Goal: Task Accomplishment & Management: Complete application form

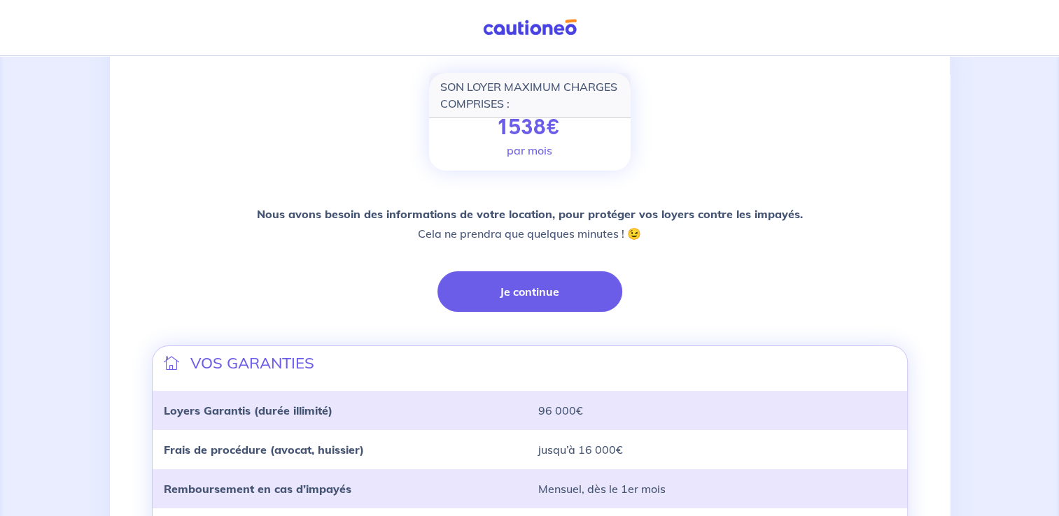
scroll to position [134, 0]
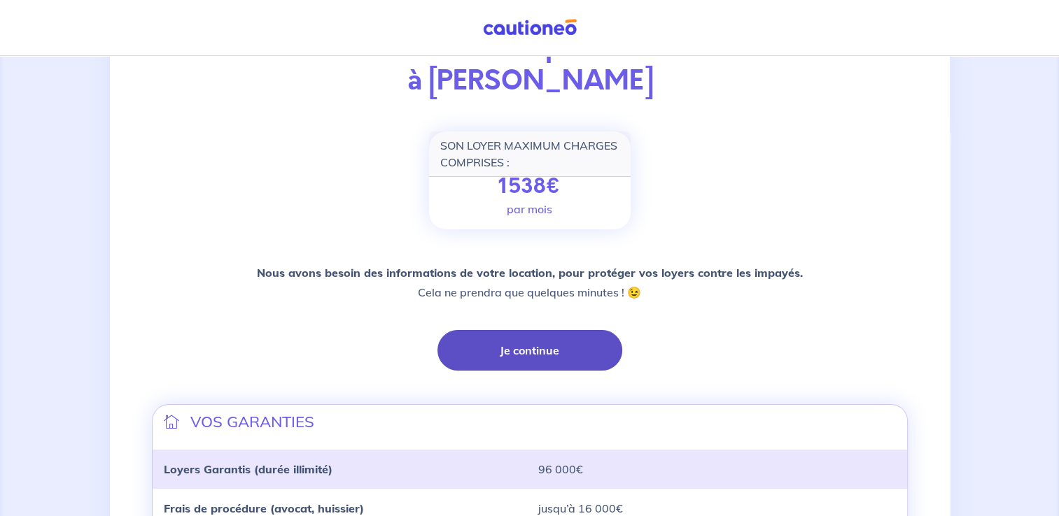
click at [540, 353] on button "Je continue" at bounding box center [529, 350] width 185 height 41
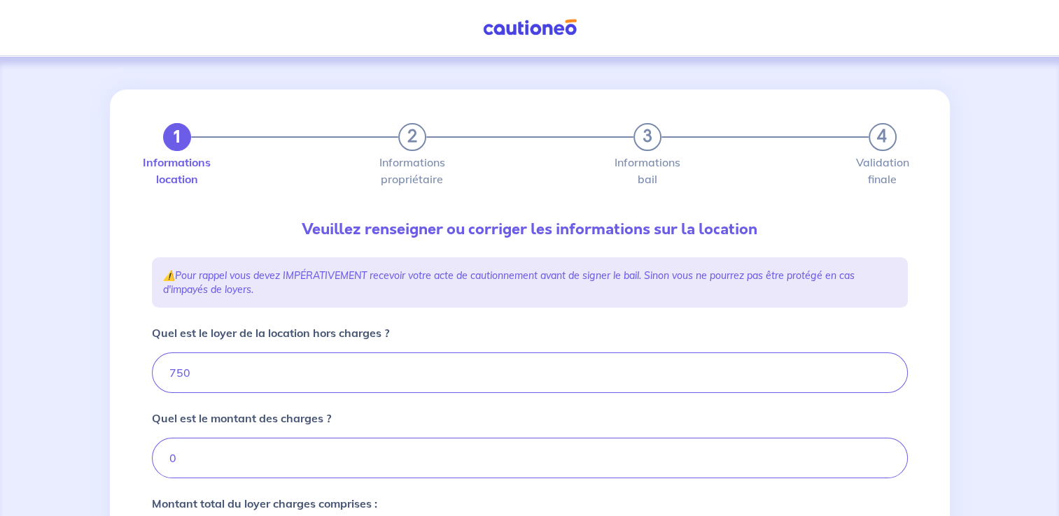
type input "750"
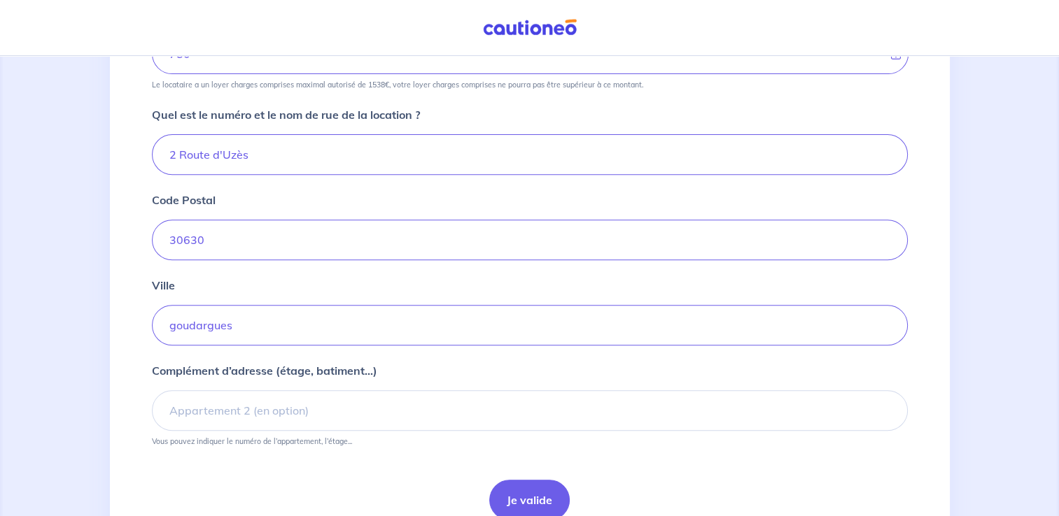
scroll to position [553, 0]
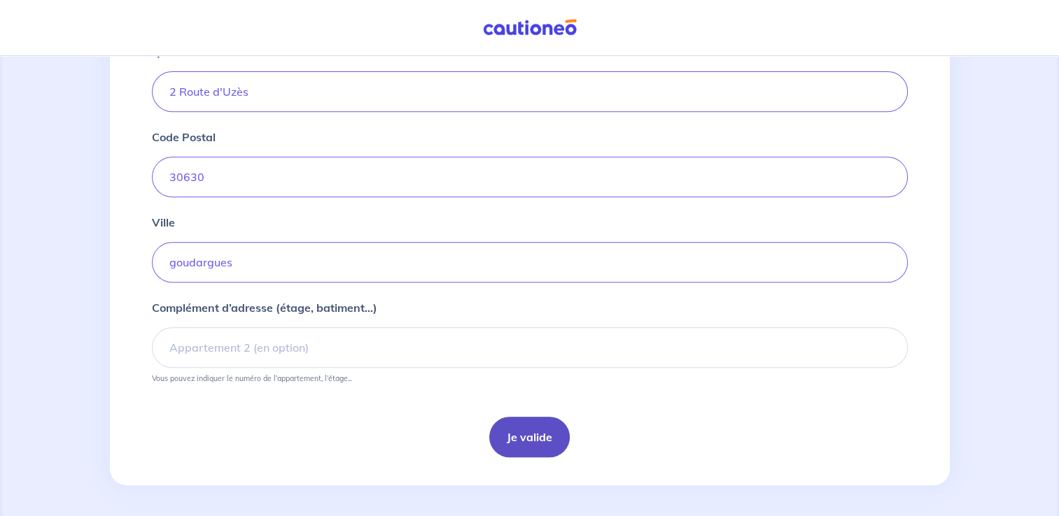
click at [539, 441] on button "Je valide" at bounding box center [529, 437] width 80 height 41
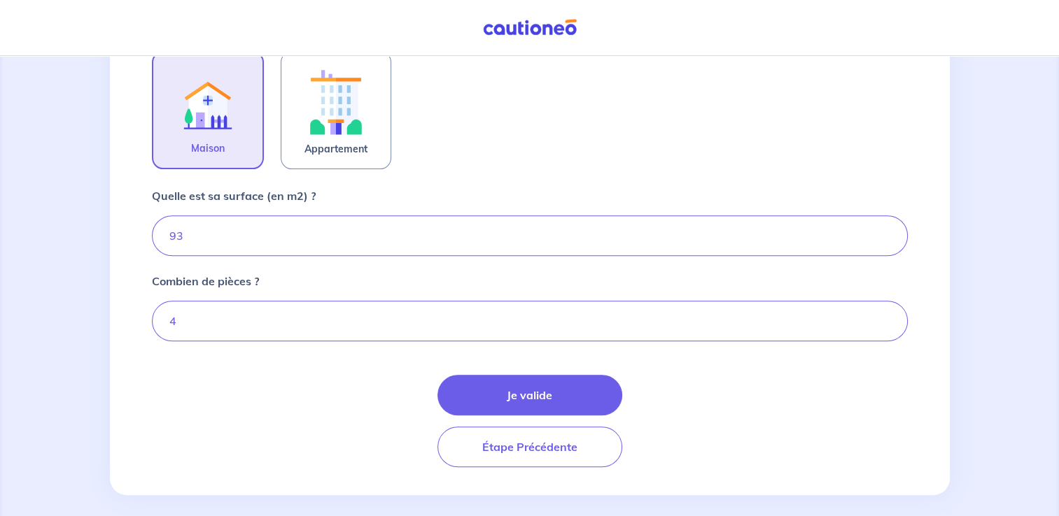
scroll to position [476, 0]
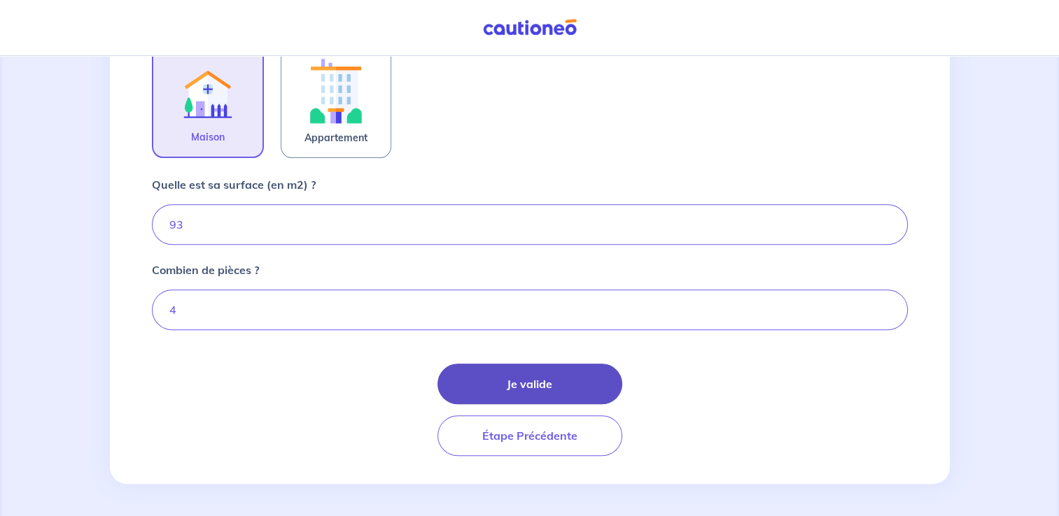
click at [553, 374] on button "Je valide" at bounding box center [529, 384] width 185 height 41
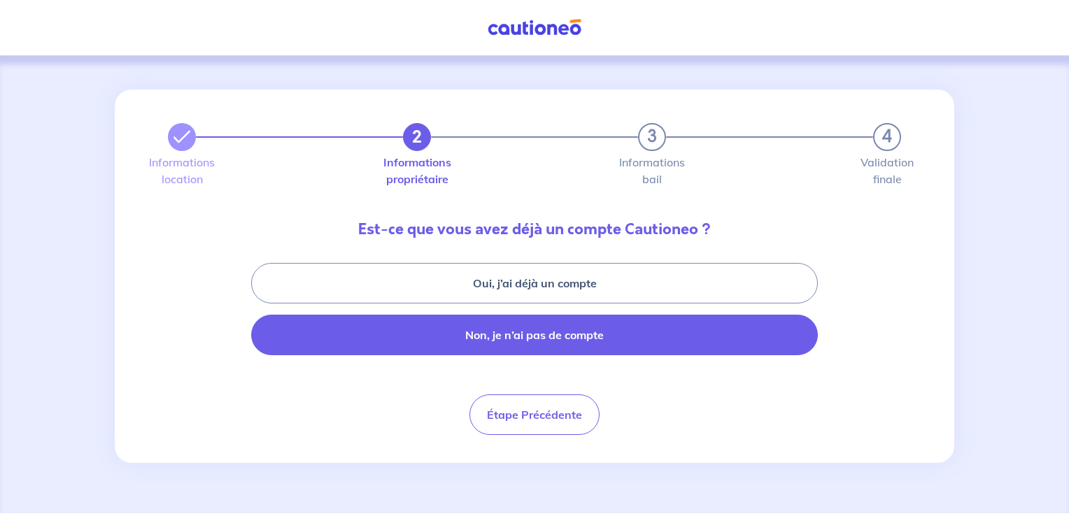
click at [565, 327] on button "Non, je n’ai pas de compte" at bounding box center [534, 335] width 567 height 41
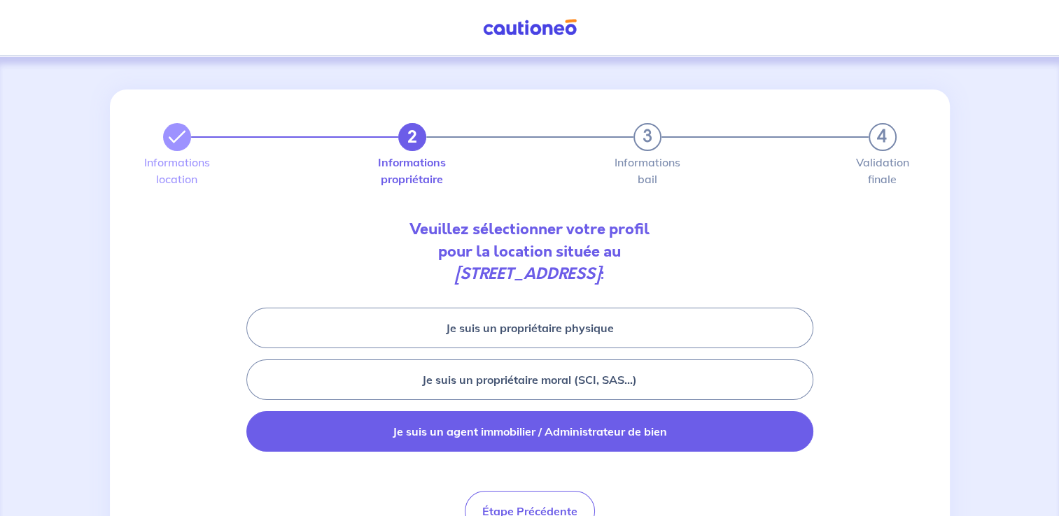
click at [547, 434] on button "Je suis un agent immobilier / Administrateur de bien" at bounding box center [529, 431] width 567 height 41
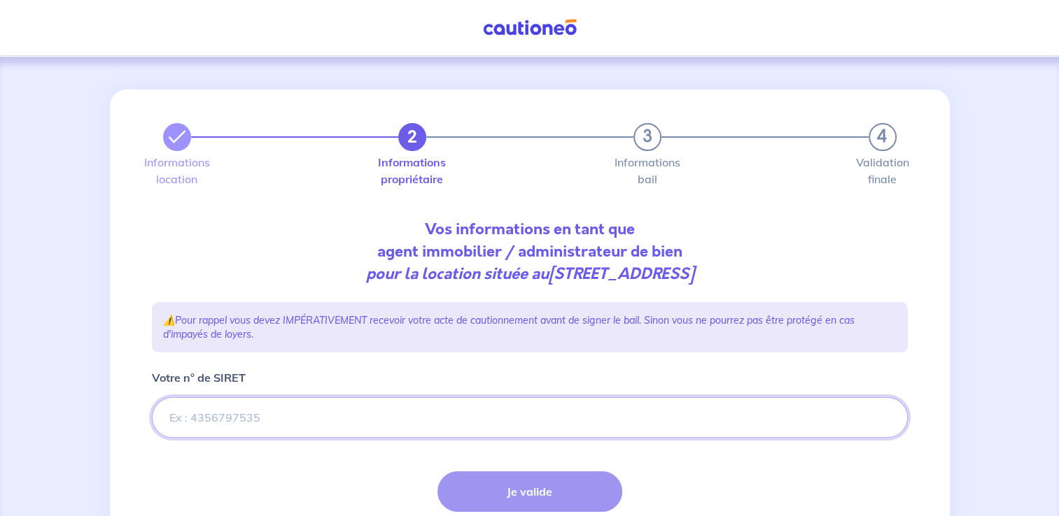
click at [306, 413] on input "Votre n° de SIRET" at bounding box center [530, 417] width 756 height 41
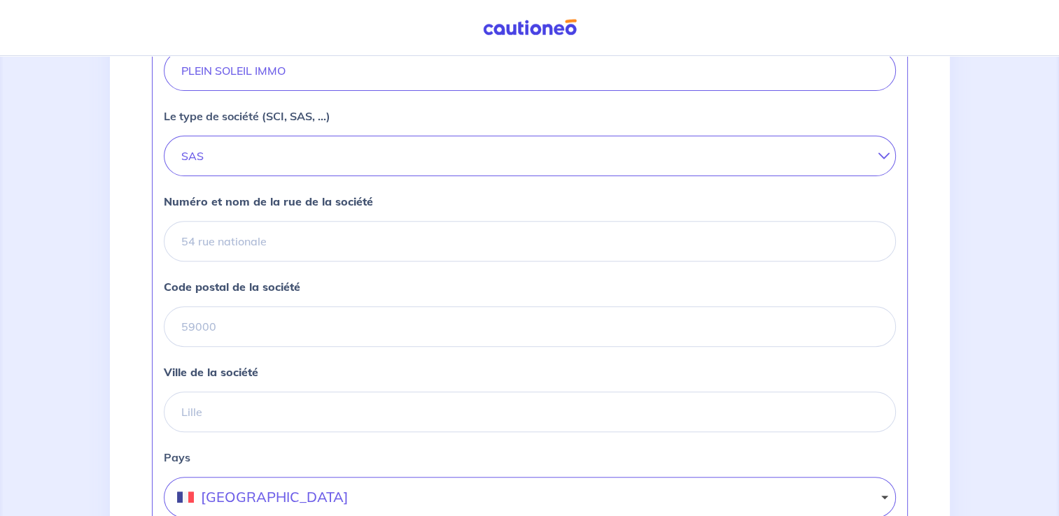
scroll to position [490, 0]
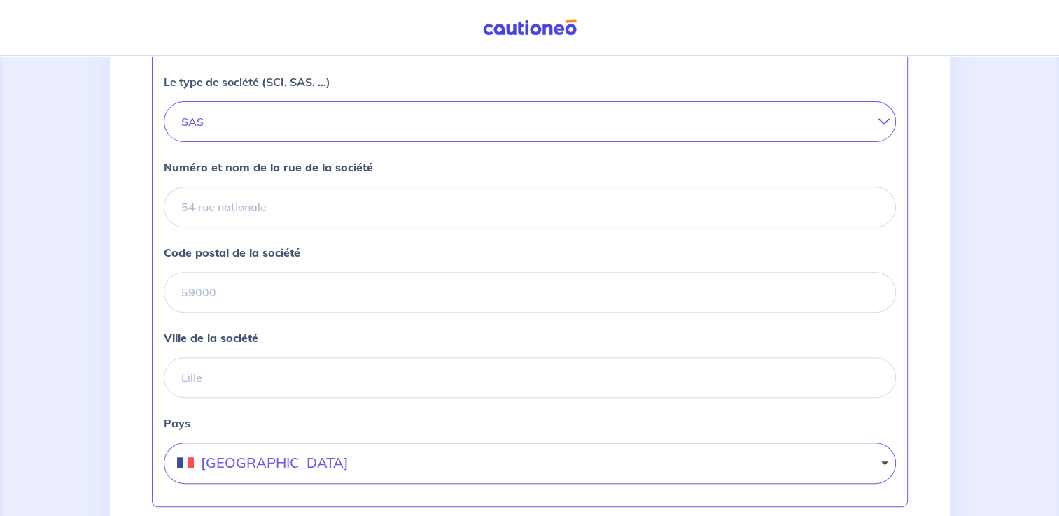
type input "845384601"
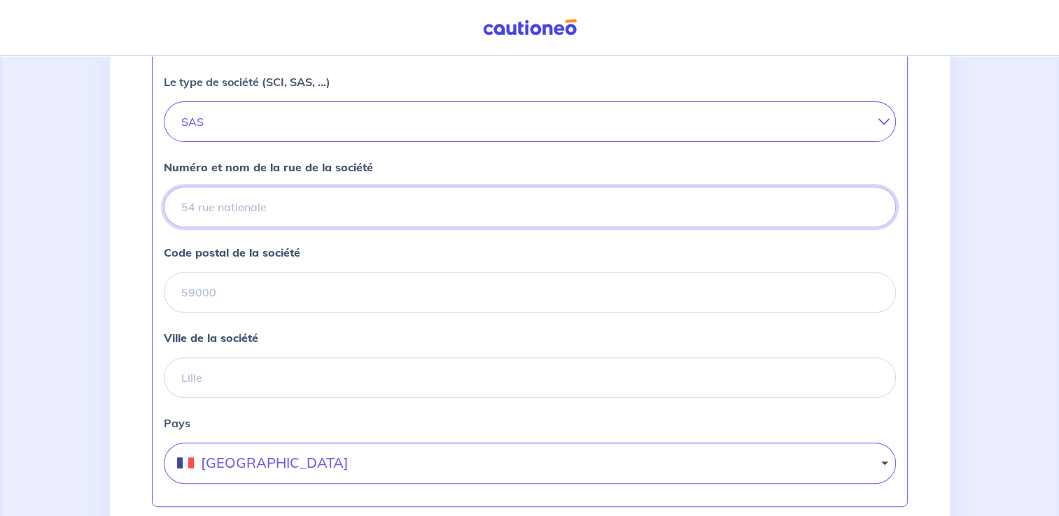
click at [264, 199] on input "Numéro et nom de la rue de la société" at bounding box center [530, 207] width 732 height 41
type input "[STREET_ADDRESS]"
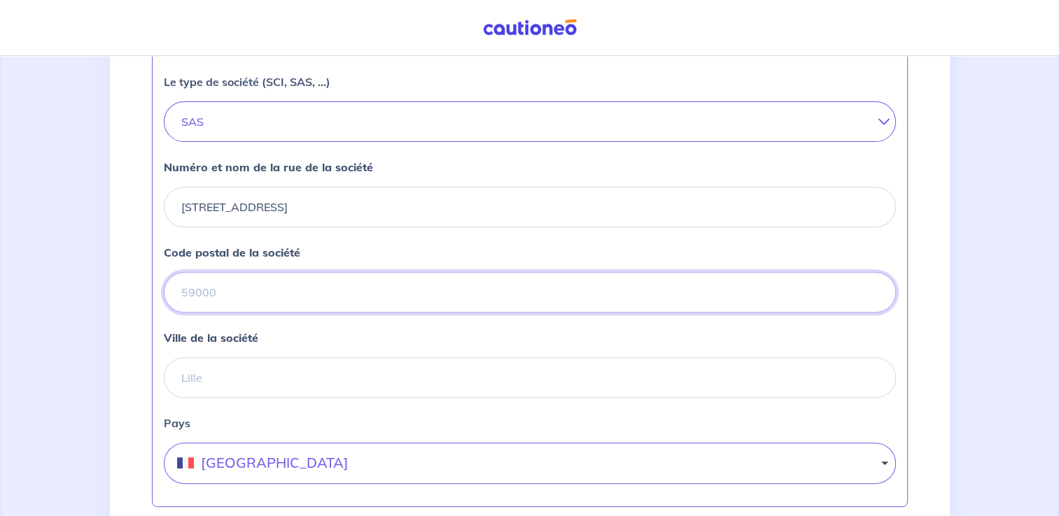
type input "30330"
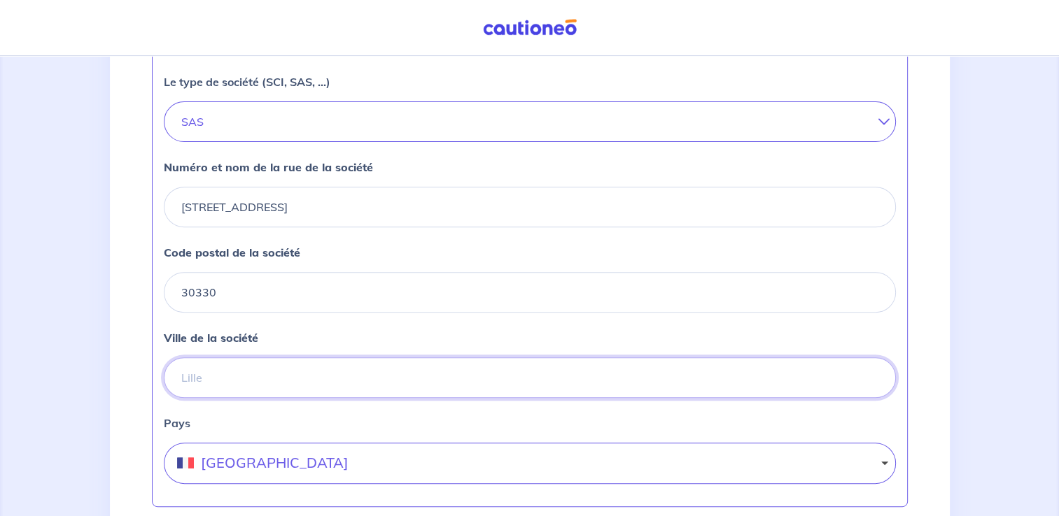
type input "CAVILLARGUES"
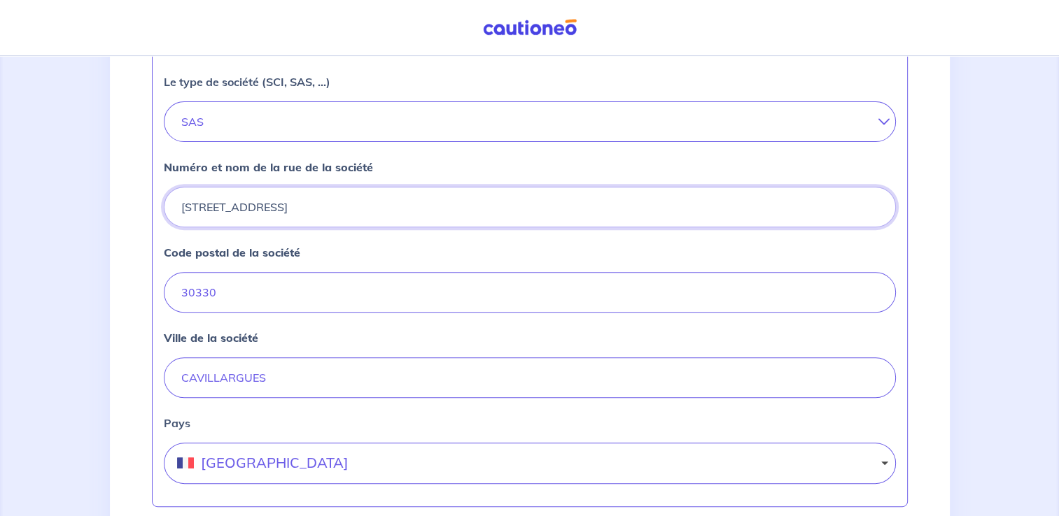
scroll to position [665, 0]
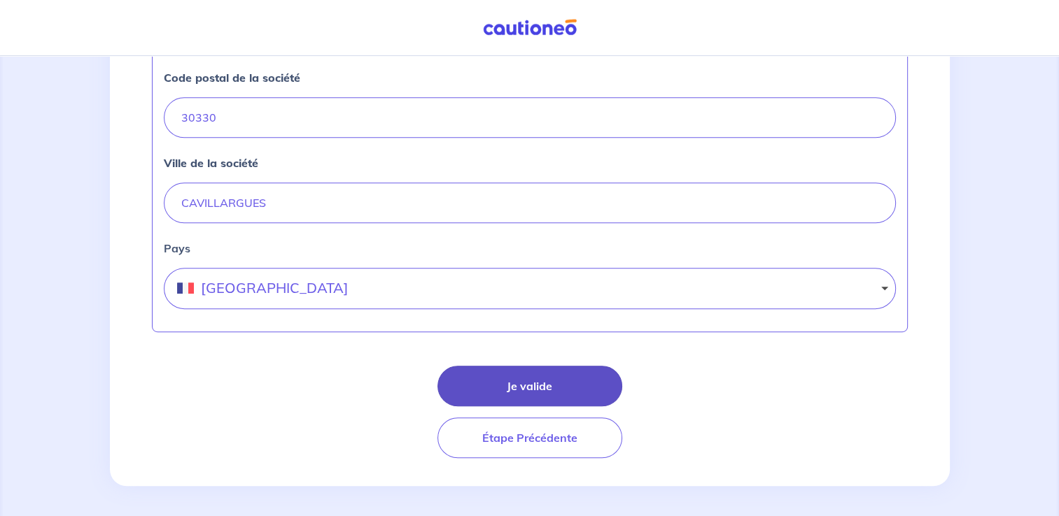
click at [548, 380] on button "Je valide" at bounding box center [529, 386] width 185 height 41
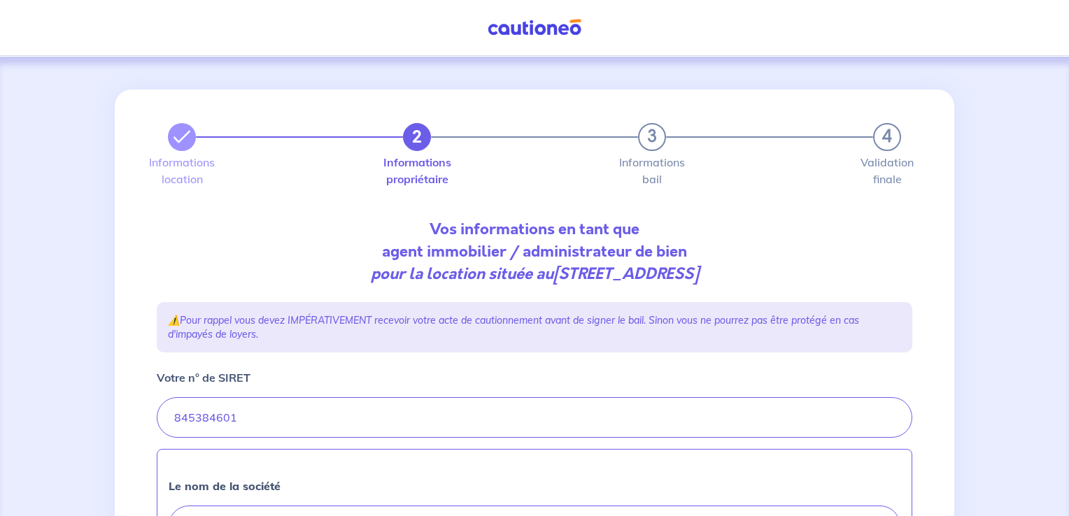
select select "FR"
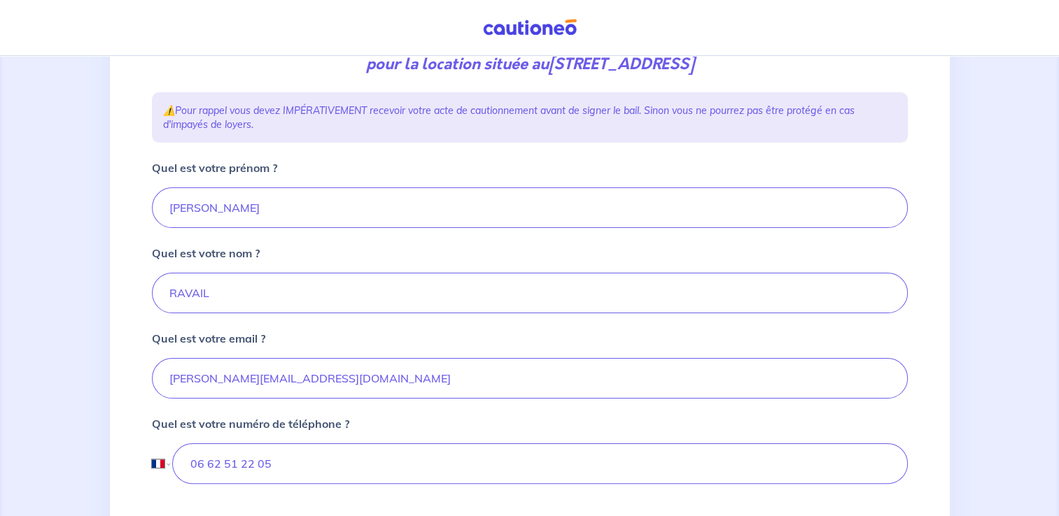
scroll to position [280, 0]
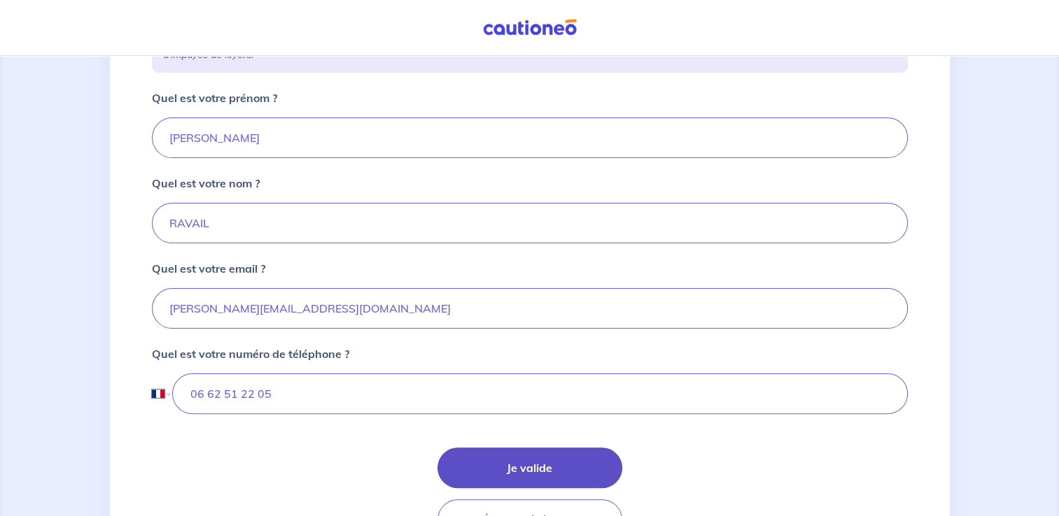
click at [537, 466] on button "Je valide" at bounding box center [529, 468] width 185 height 41
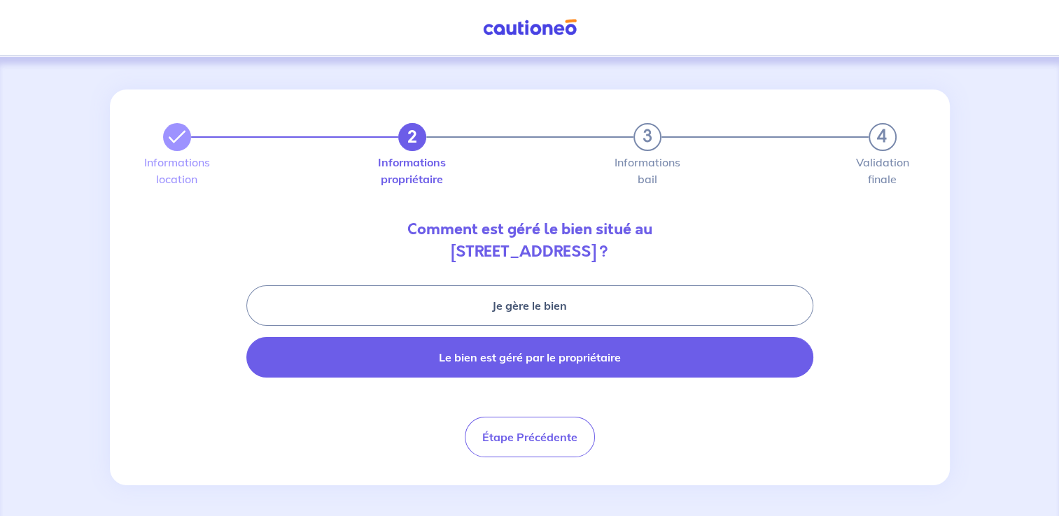
click at [559, 362] on button "Le bien est géré par le propriétaire" at bounding box center [529, 357] width 567 height 41
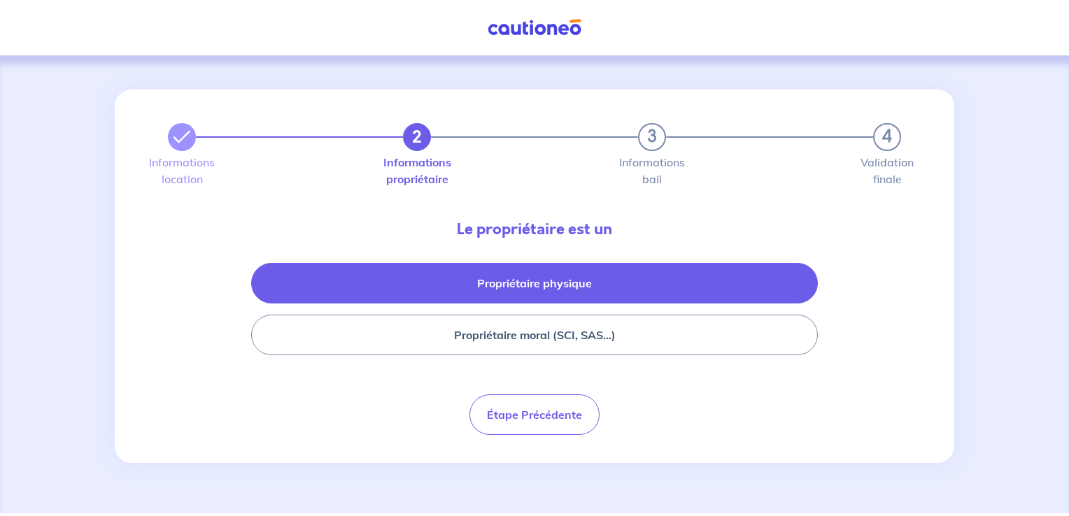
click at [548, 282] on button "Propriétaire physique" at bounding box center [534, 283] width 567 height 41
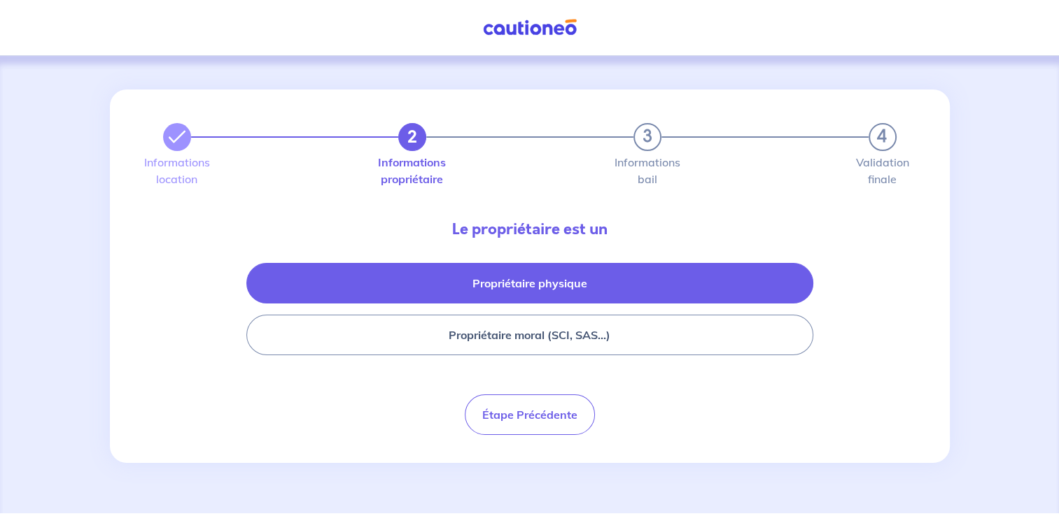
select select "FR"
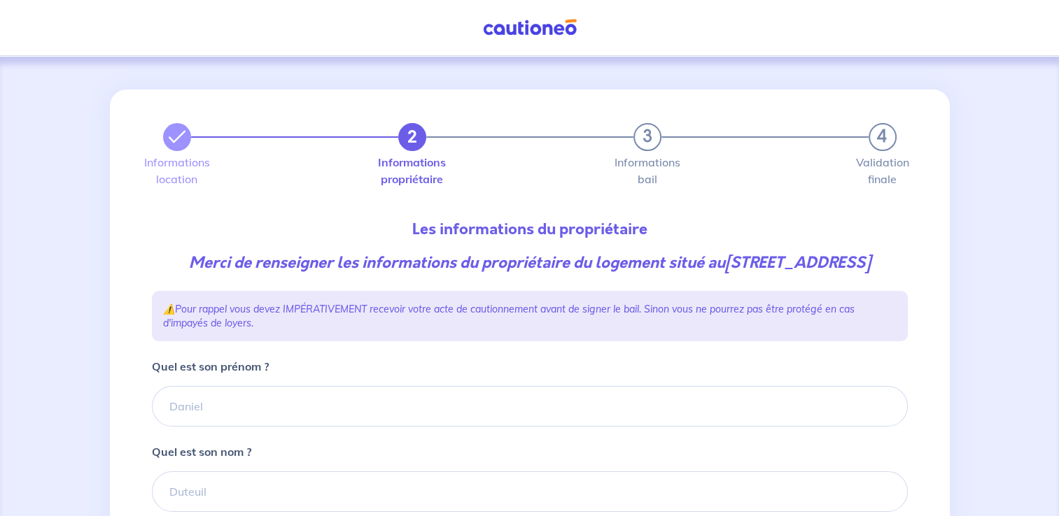
scroll to position [210, 0]
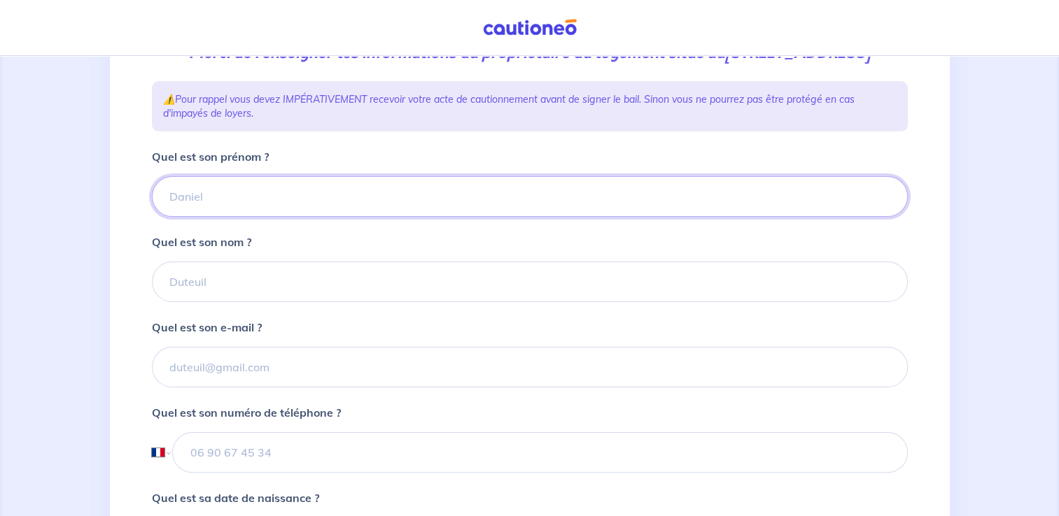
click at [261, 217] on input "Quel est son prénom ?" at bounding box center [530, 196] width 756 height 41
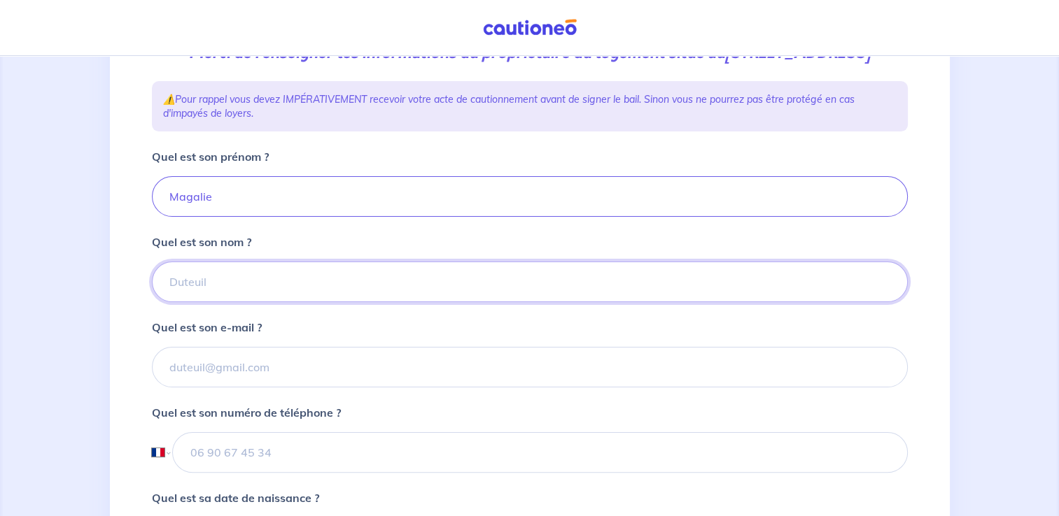
click at [220, 295] on input "Quel est son nom ?" at bounding box center [530, 282] width 756 height 41
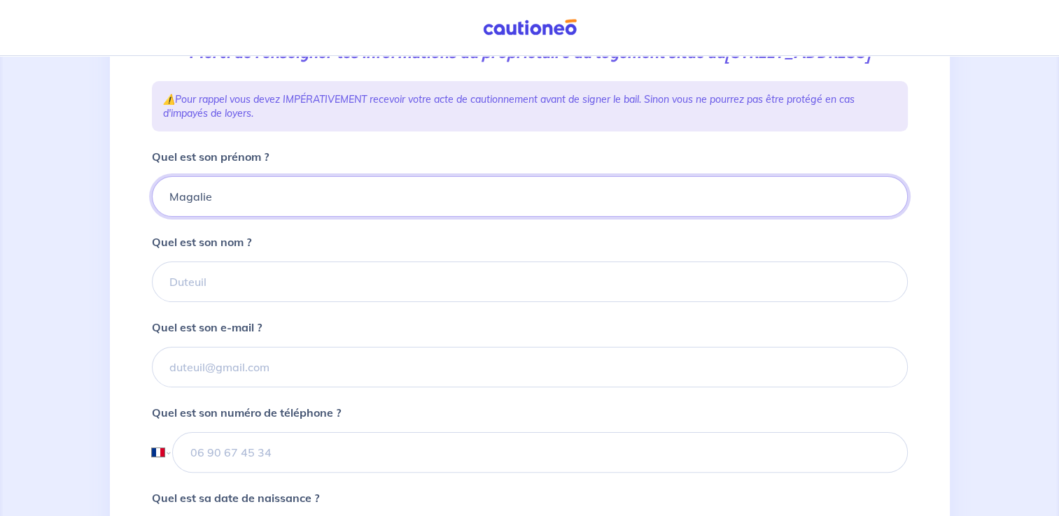
click at [282, 207] on input "Magalie" at bounding box center [530, 196] width 756 height 41
type input "[PERSON_NAME]"
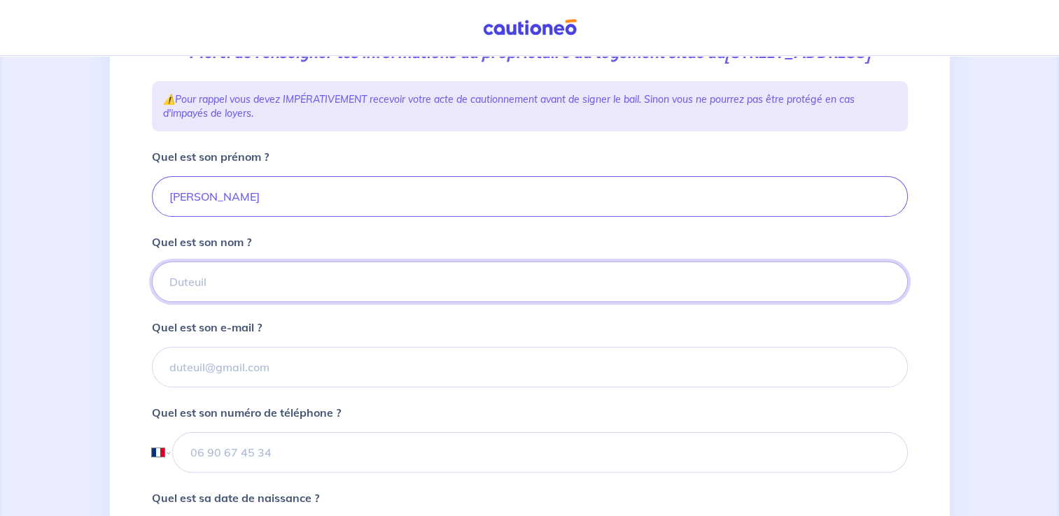
click at [223, 302] on input "Quel est son nom ?" at bounding box center [530, 282] width 756 height 41
type input "FAUCHIER"
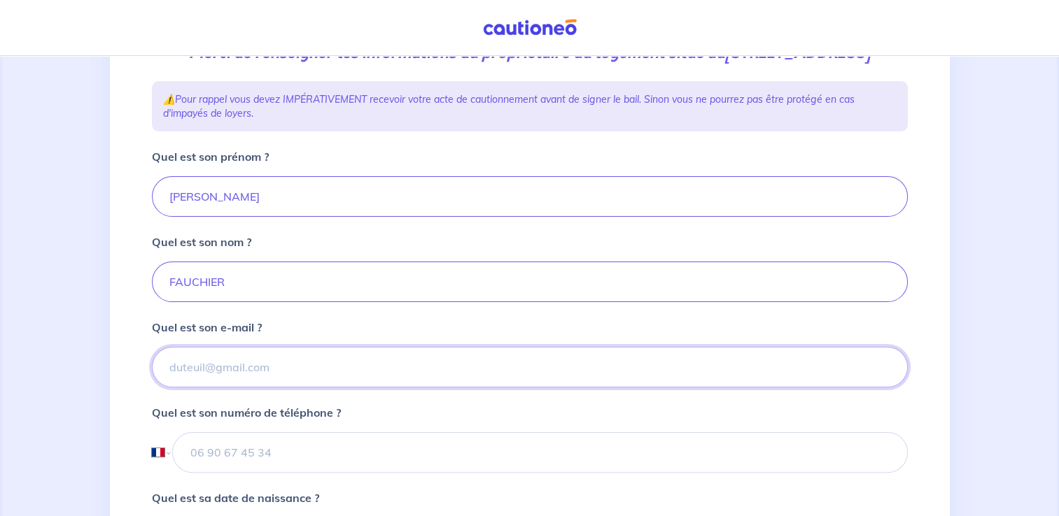
click at [243, 388] on input "Quel est son e-mail ?" at bounding box center [530, 367] width 756 height 41
click at [270, 386] on input "Quel est son e-mail ?" at bounding box center [530, 367] width 756 height 41
paste input "[PERSON_NAME][EMAIL_ADDRESS][DOMAIN_NAME]"
type input "[PERSON_NAME][EMAIL_ADDRESS][DOMAIN_NAME]"
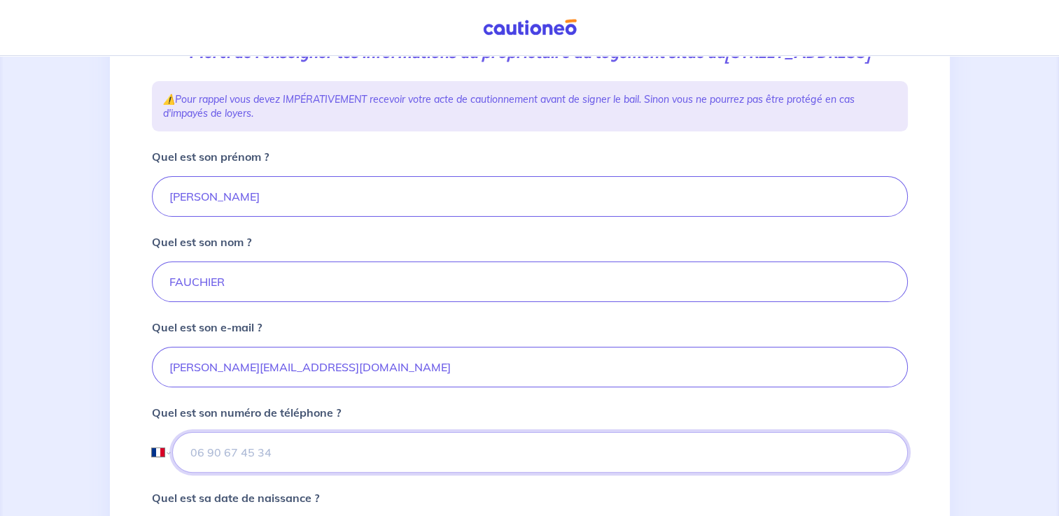
click at [369, 469] on input "tel" at bounding box center [539, 452] width 735 height 41
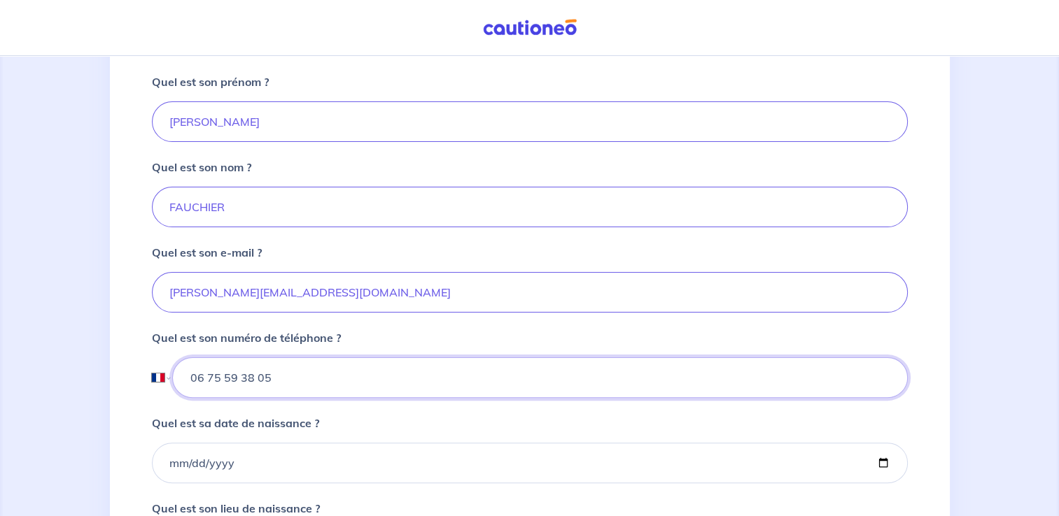
scroll to position [350, 0]
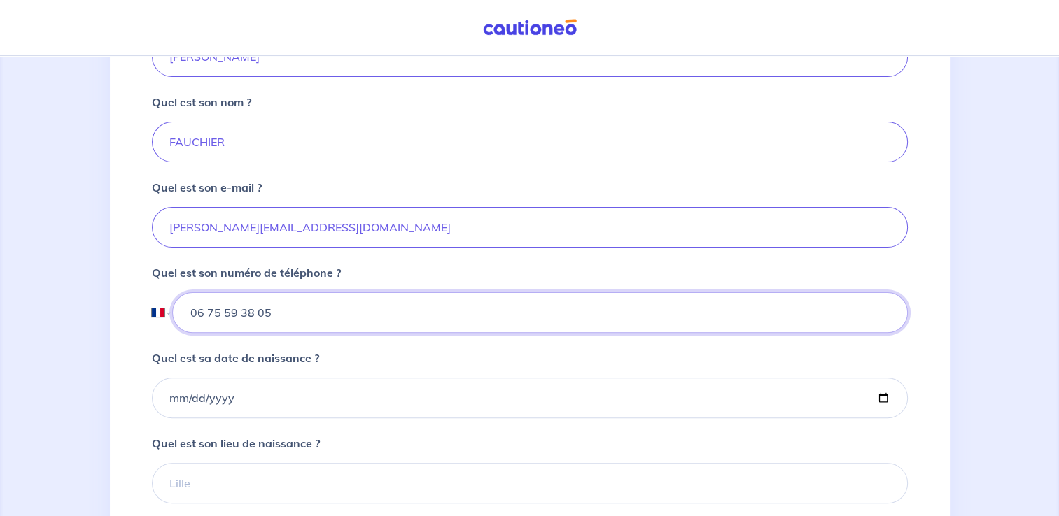
type input "06 75 59 38 05"
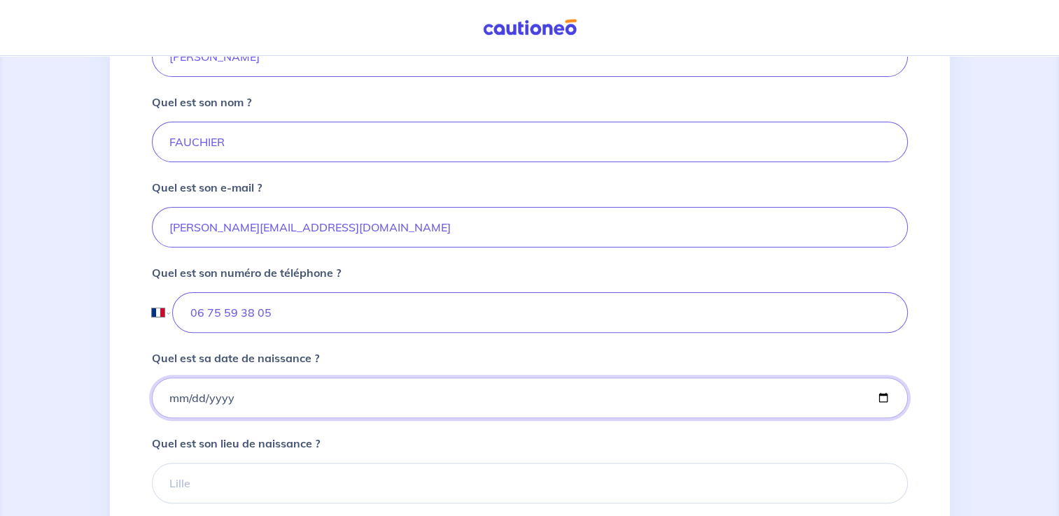
click at [292, 418] on input "Quel est sa date de naissance ?" at bounding box center [530, 398] width 756 height 41
type input "[DATE]"
click at [248, 411] on input "[DATE]" at bounding box center [530, 398] width 756 height 41
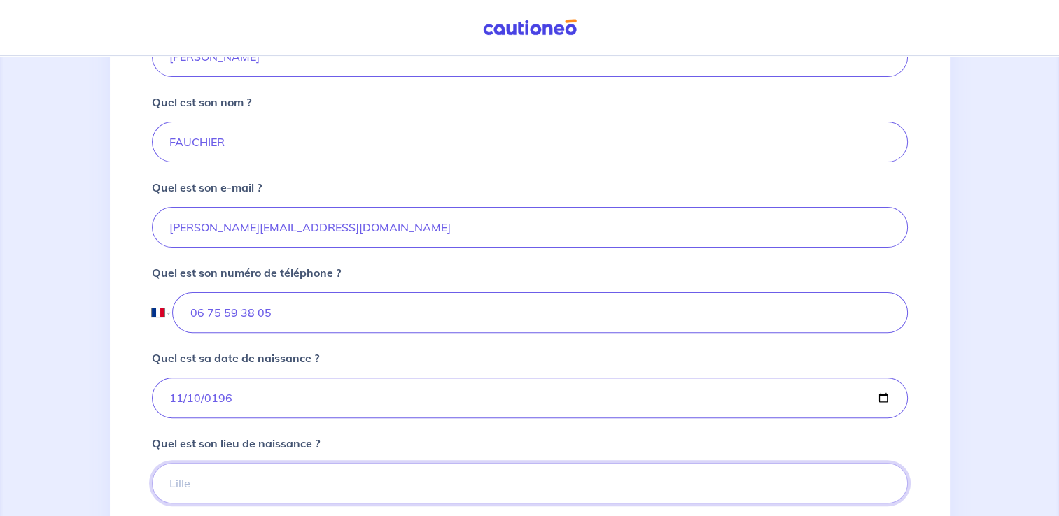
click at [231, 498] on input "Quel est son lieu de naissance ?" at bounding box center [530, 483] width 756 height 41
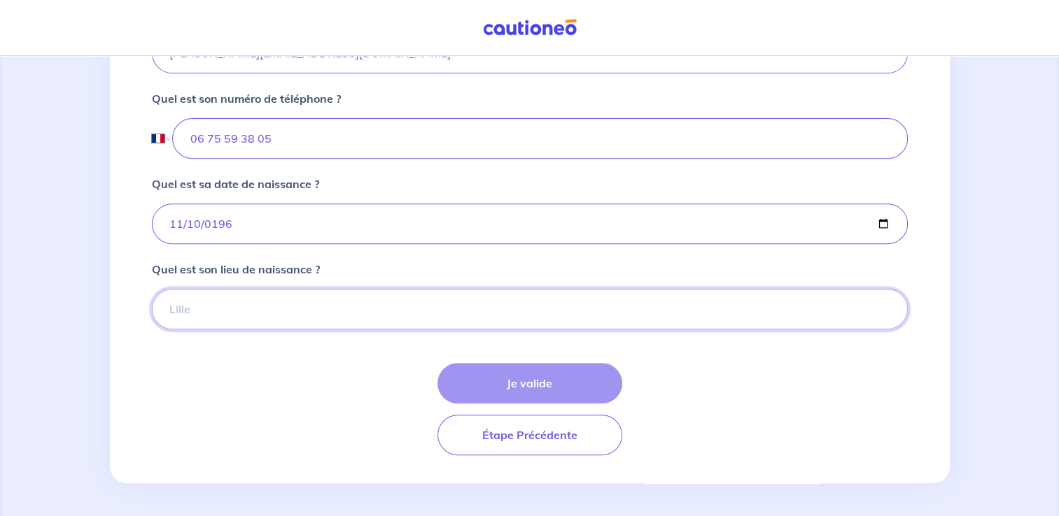
scroll to position [544, 0]
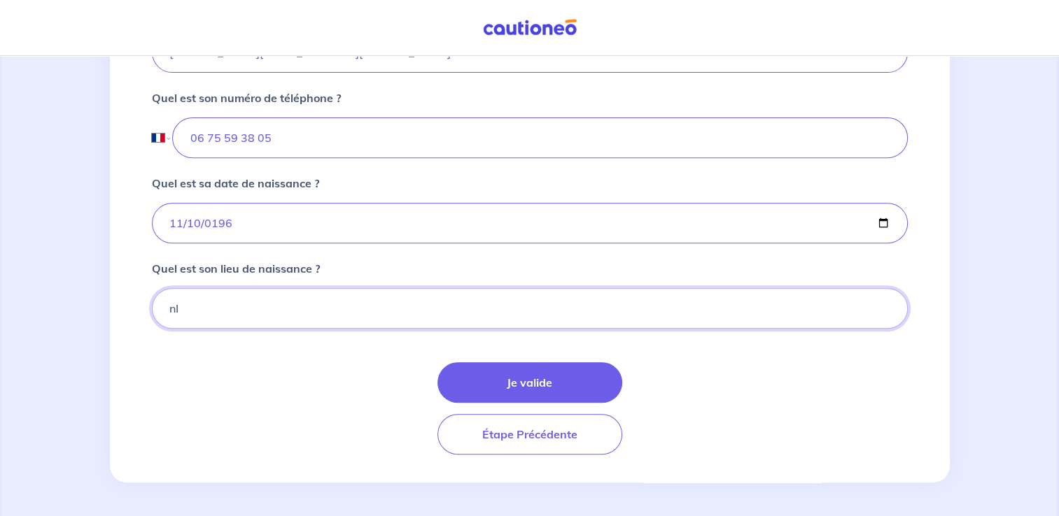
type input "n"
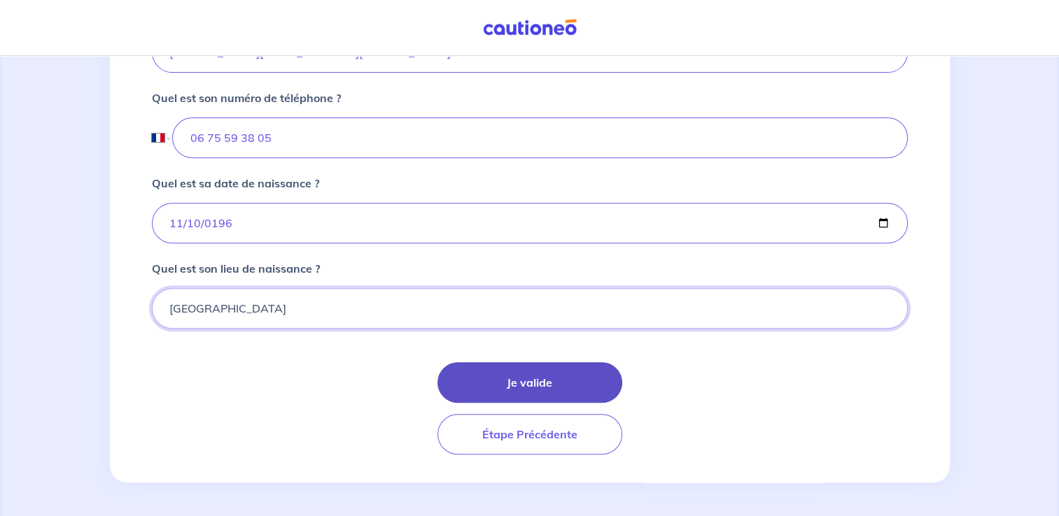
type input "[GEOGRAPHIC_DATA]"
click at [488, 381] on button "Je valide" at bounding box center [529, 382] width 185 height 41
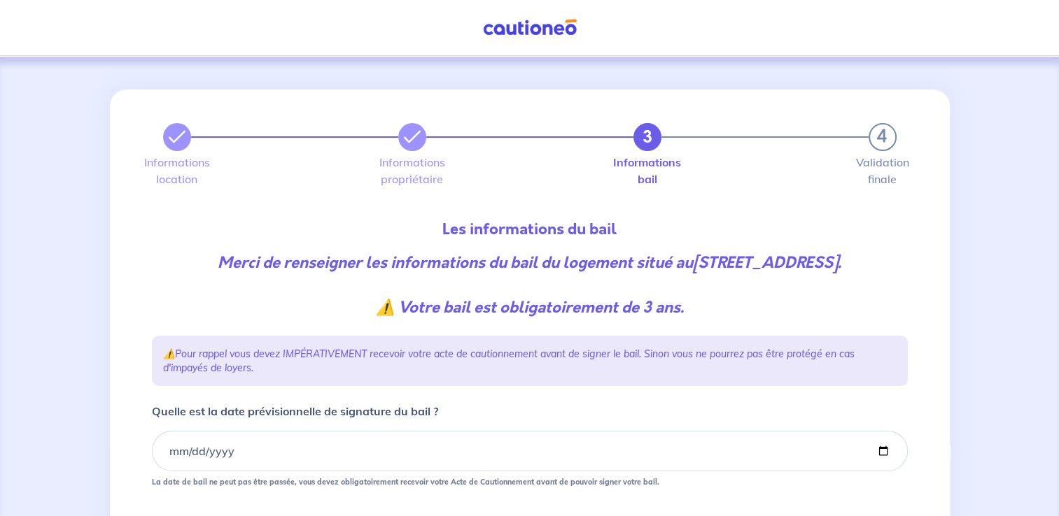
scroll to position [140, 0]
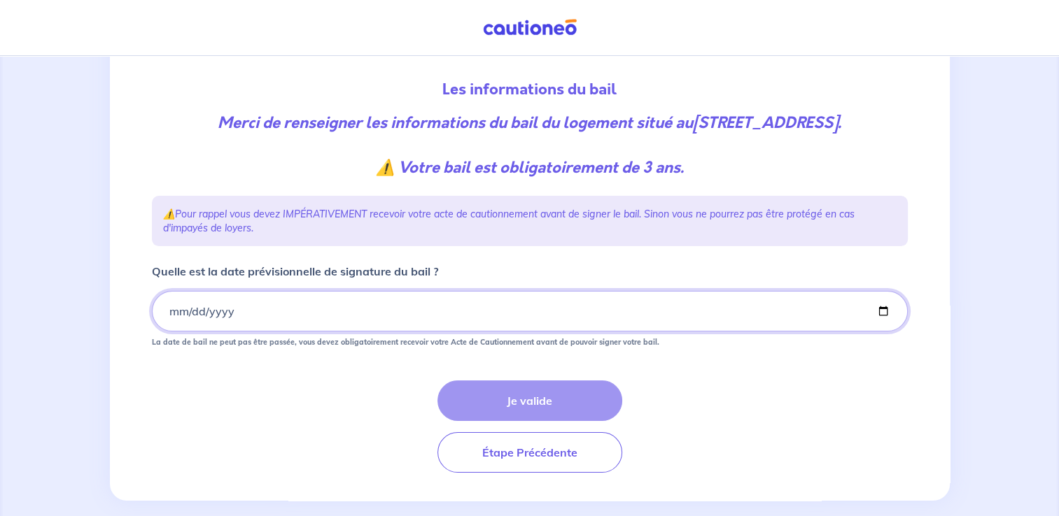
click at [163, 309] on input "Quelle est la date prévisionnelle de signature du bail ?" at bounding box center [530, 311] width 756 height 41
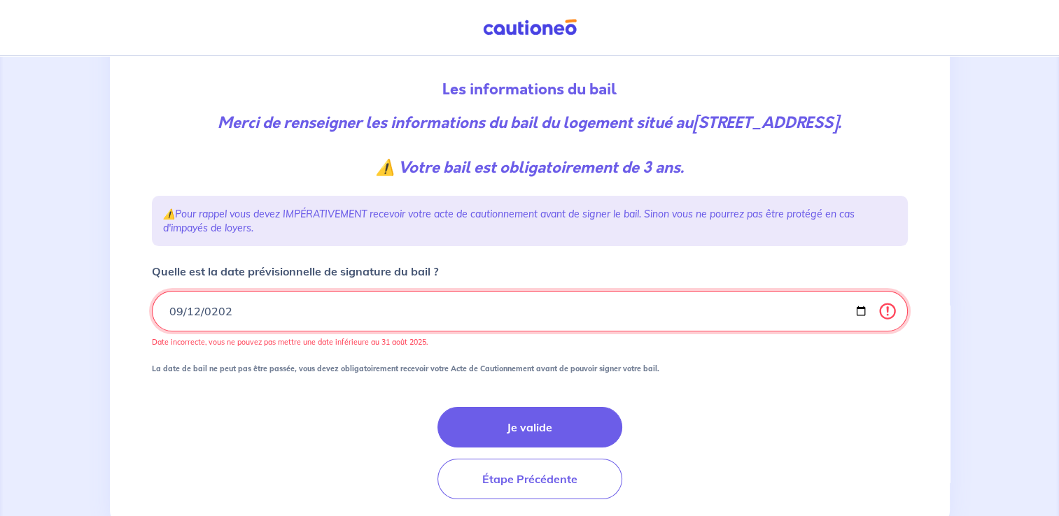
type input "[DATE]"
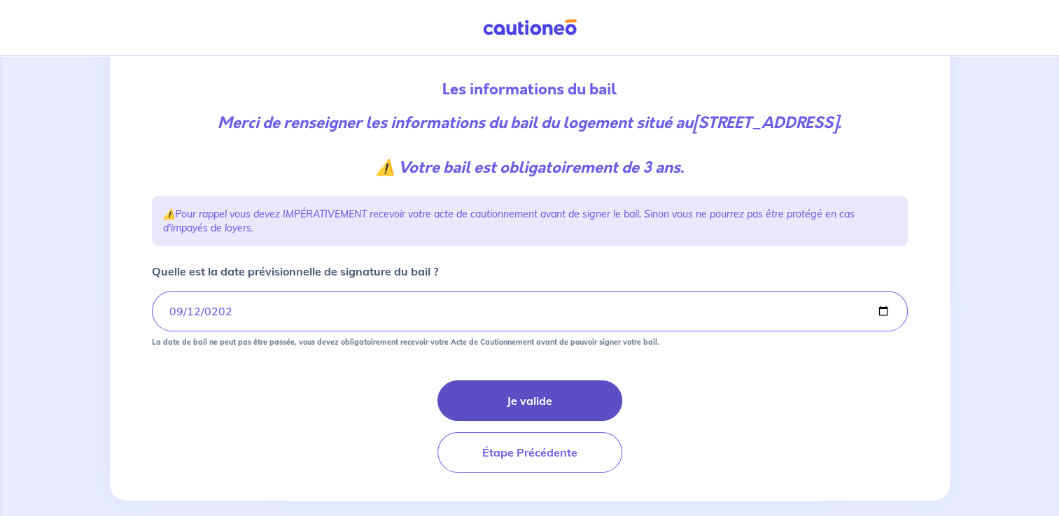
click at [539, 399] on button "Je valide" at bounding box center [529, 401] width 185 height 41
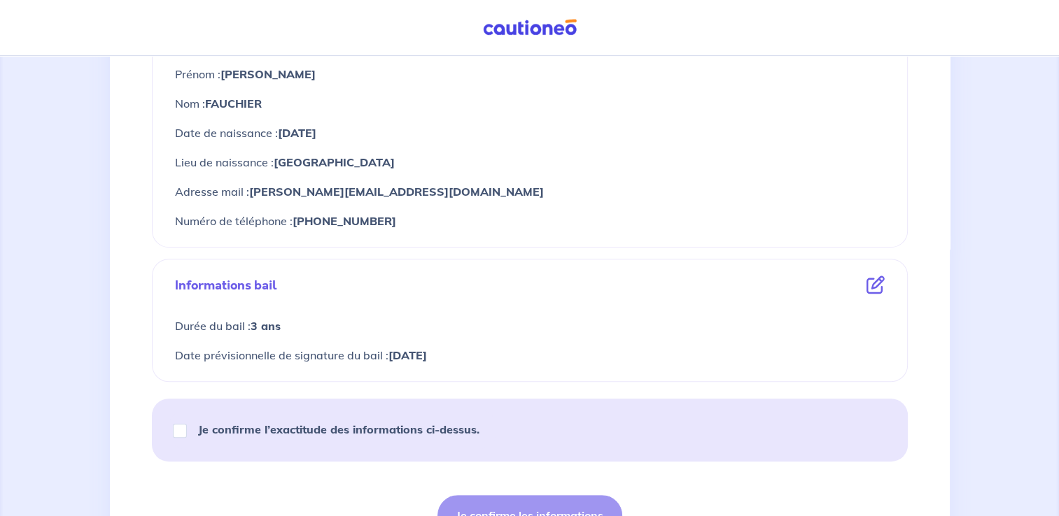
scroll to position [560, 0]
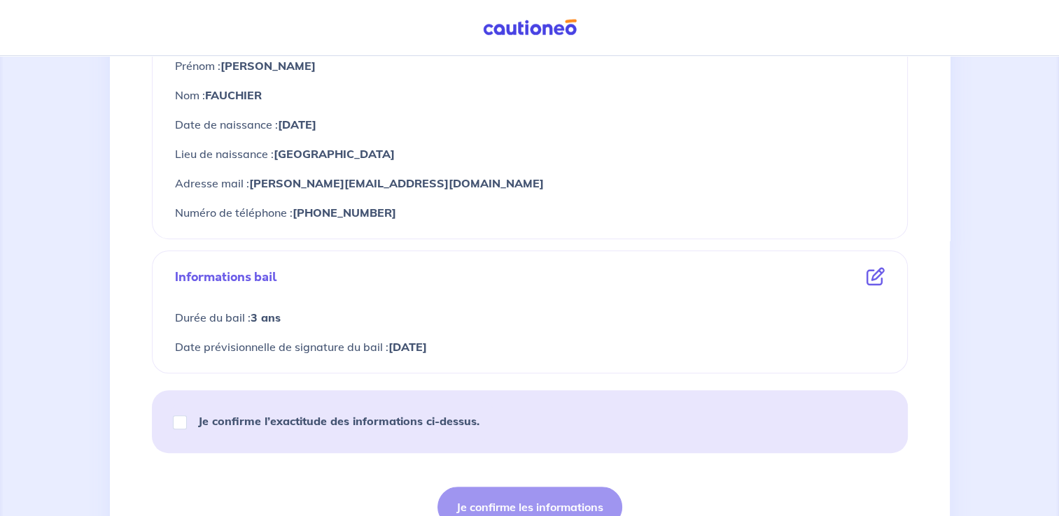
click at [872, 274] on icon at bounding box center [875, 277] width 18 height 18
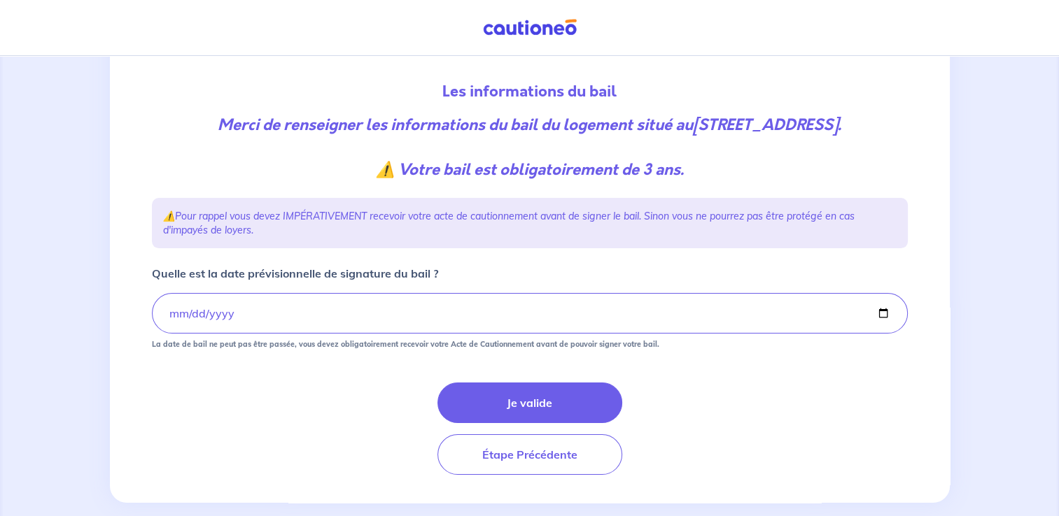
scroll to position [140, 0]
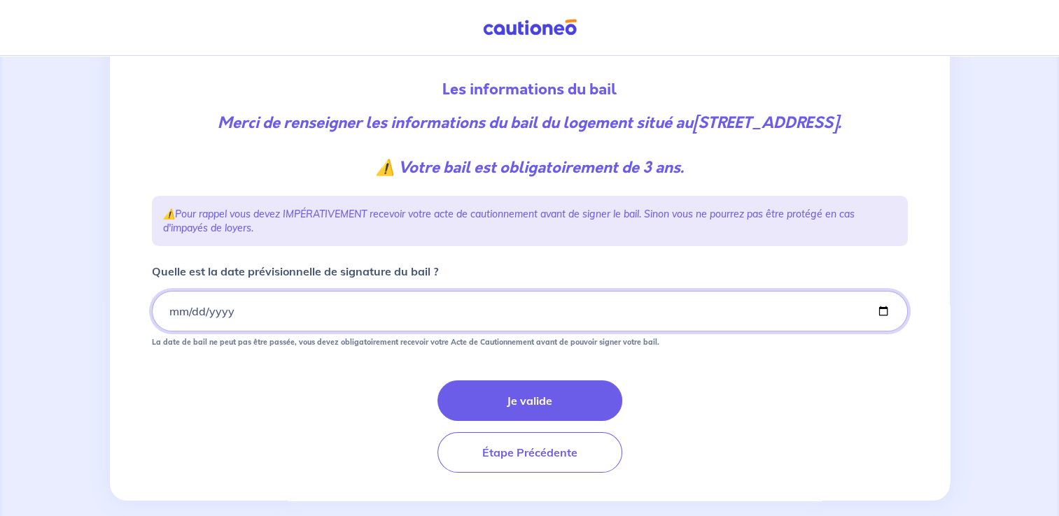
click at [178, 307] on input "[DATE]" at bounding box center [530, 311] width 756 height 41
type input "[DATE]"
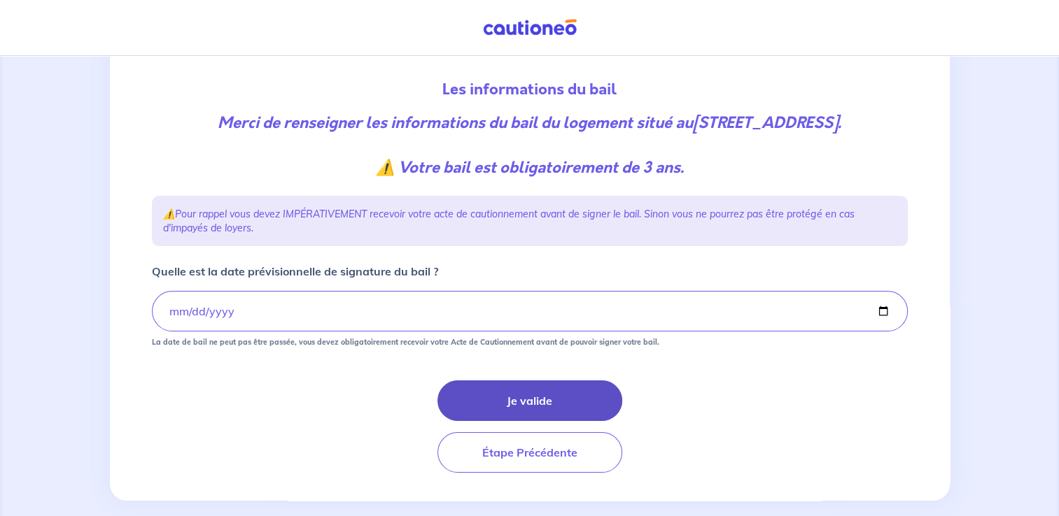
click at [546, 399] on button "Je valide" at bounding box center [529, 401] width 185 height 41
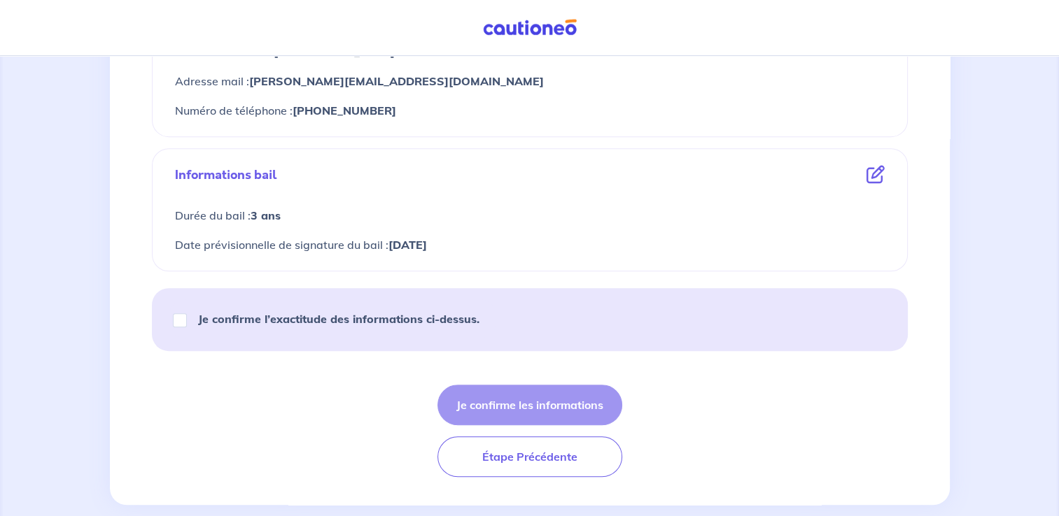
scroll to position [683, 0]
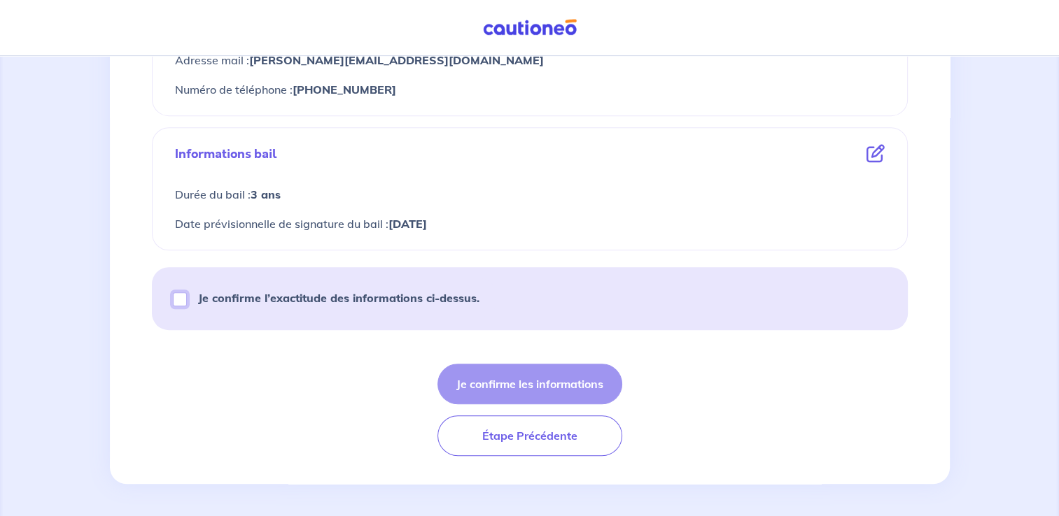
click at [181, 297] on input "Je confirme l’exactitude des informations ci-dessus." at bounding box center [180, 299] width 14 height 14
checkbox input "true"
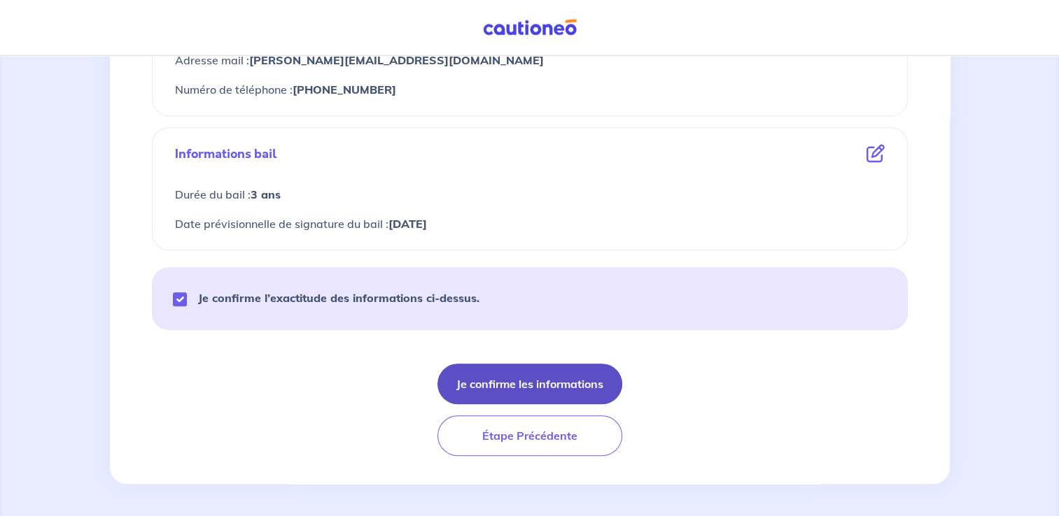
click at [542, 385] on button "Je confirme les informations" at bounding box center [529, 384] width 185 height 41
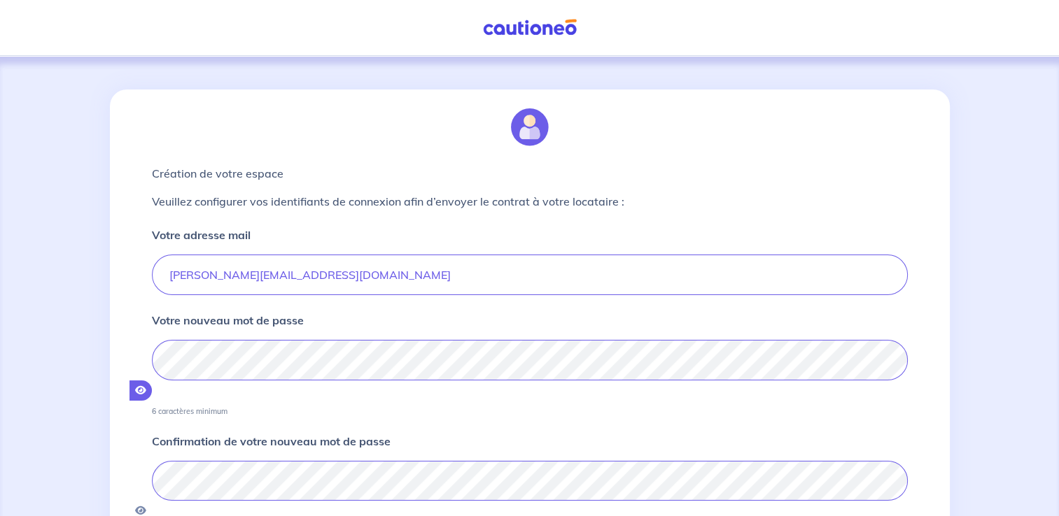
click at [146, 385] on icon "button" at bounding box center [140, 390] width 11 height 10
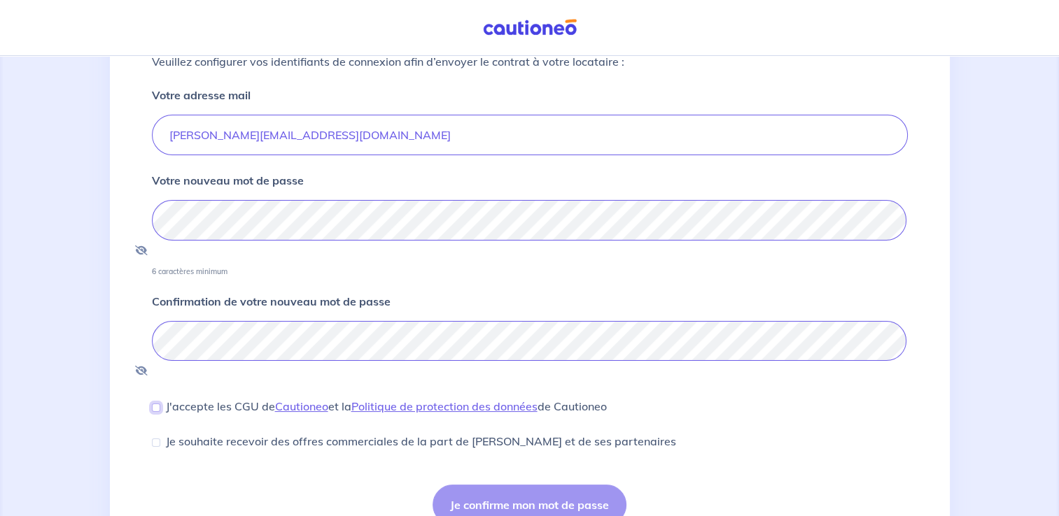
click at [155, 404] on input "J'accepte les CGU de [PERSON_NAME] et la Politique de protection des données de…" at bounding box center [156, 408] width 8 height 8
checkbox input "true"
click at [567, 485] on button "Je confirme mon mot de passe" at bounding box center [529, 505] width 194 height 41
